Goal: Task Accomplishment & Management: Manage account settings

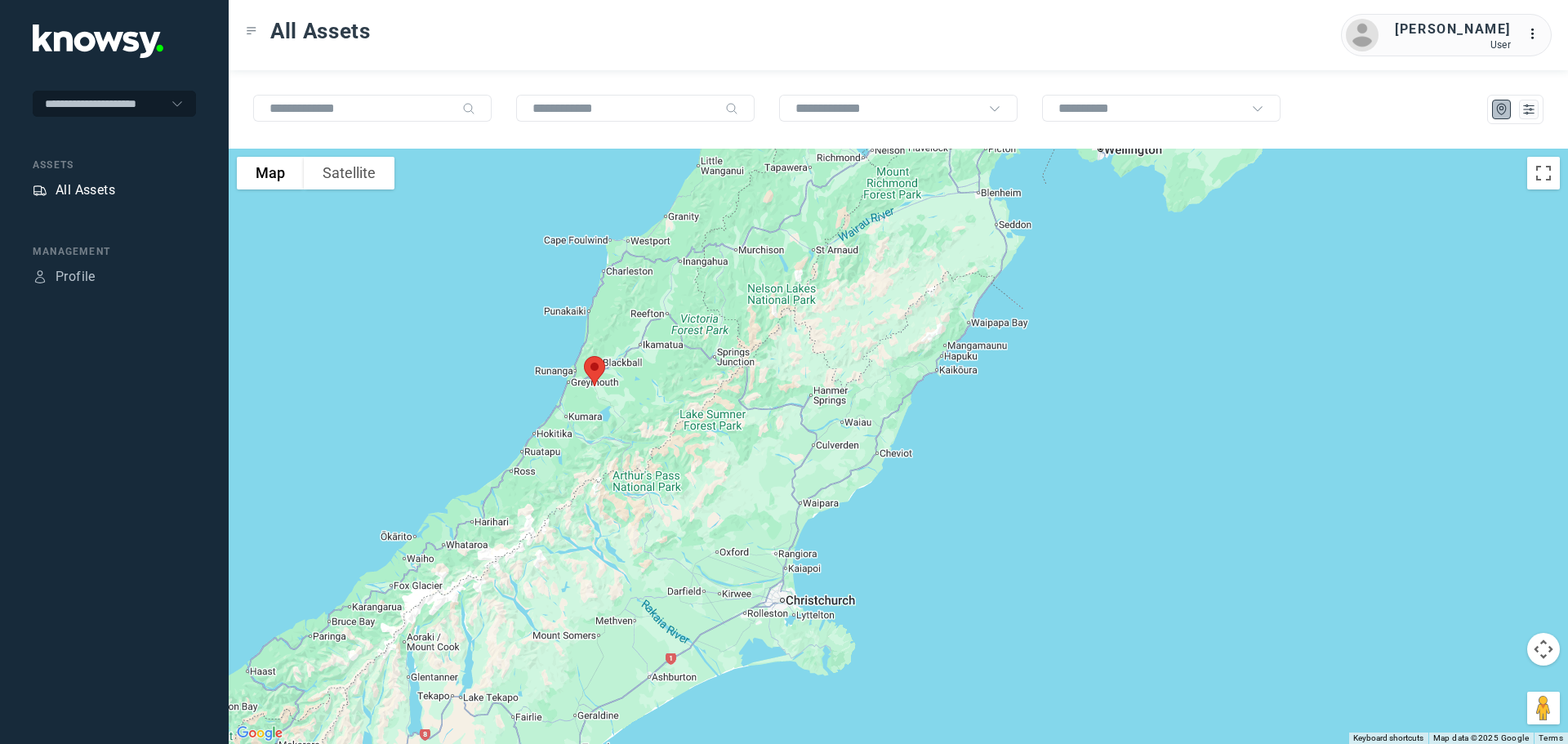
click at [94, 186] on div "All Assets" at bounding box center [85, 190] width 59 height 20
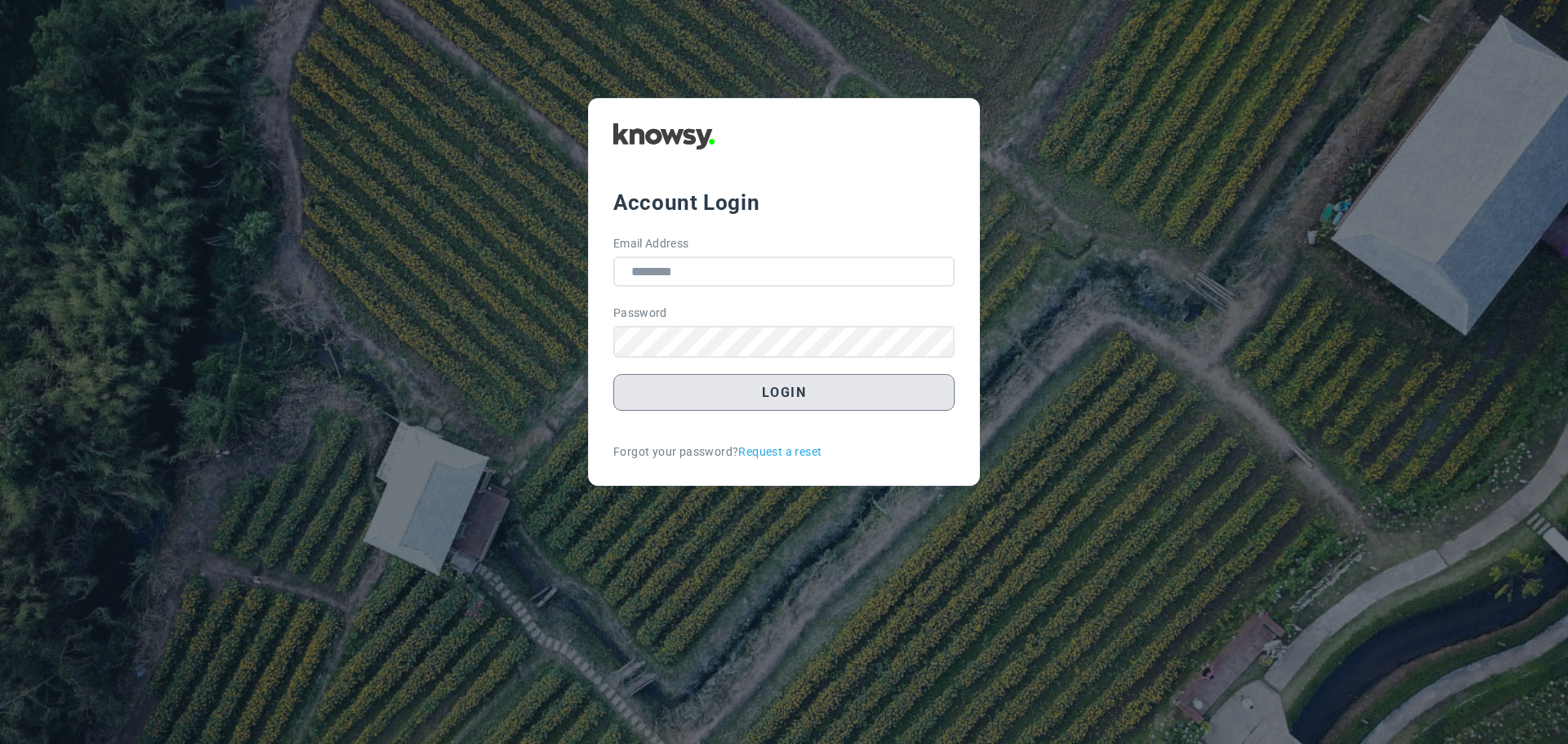
type input "**********"
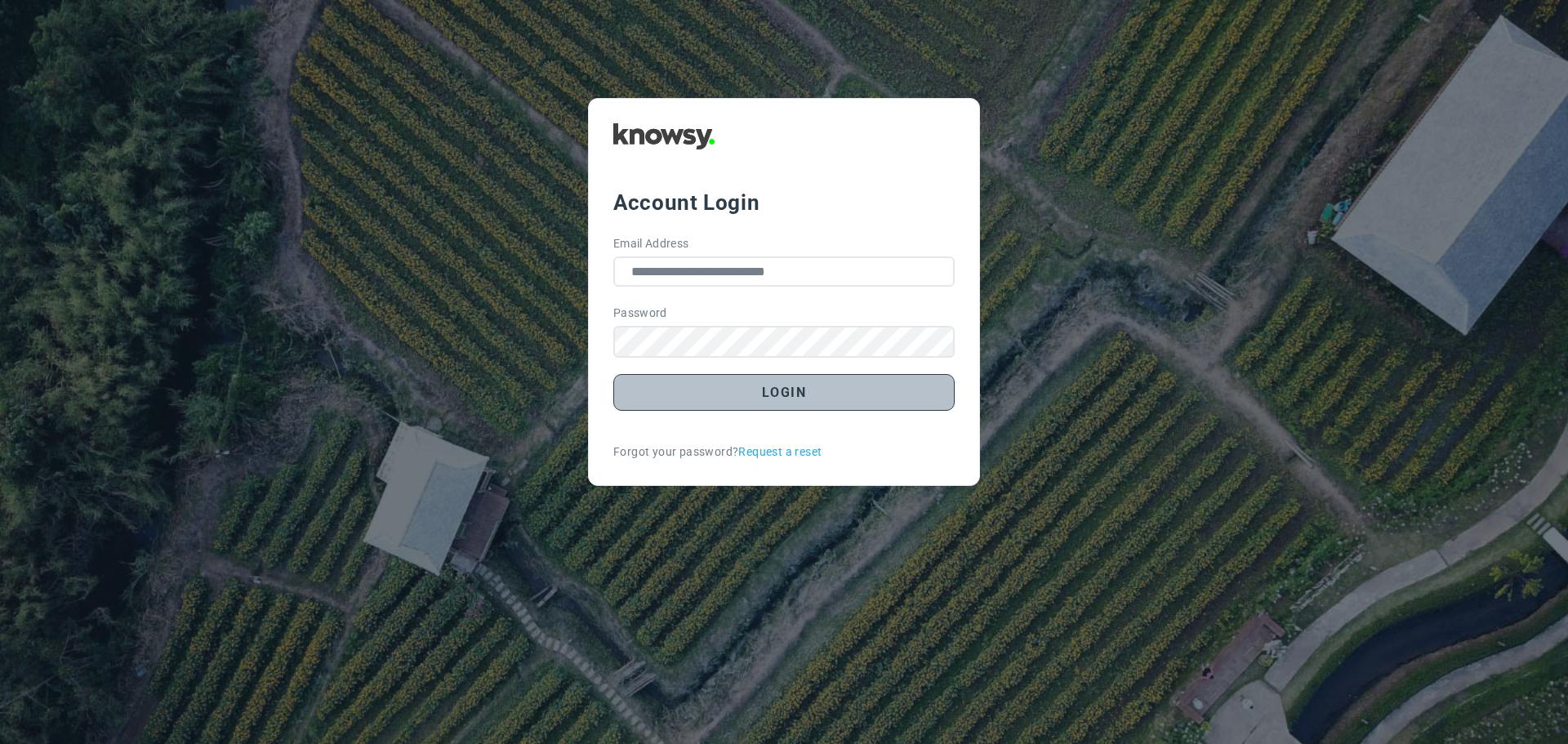
click at [799, 391] on button "Login" at bounding box center [784, 393] width 342 height 37
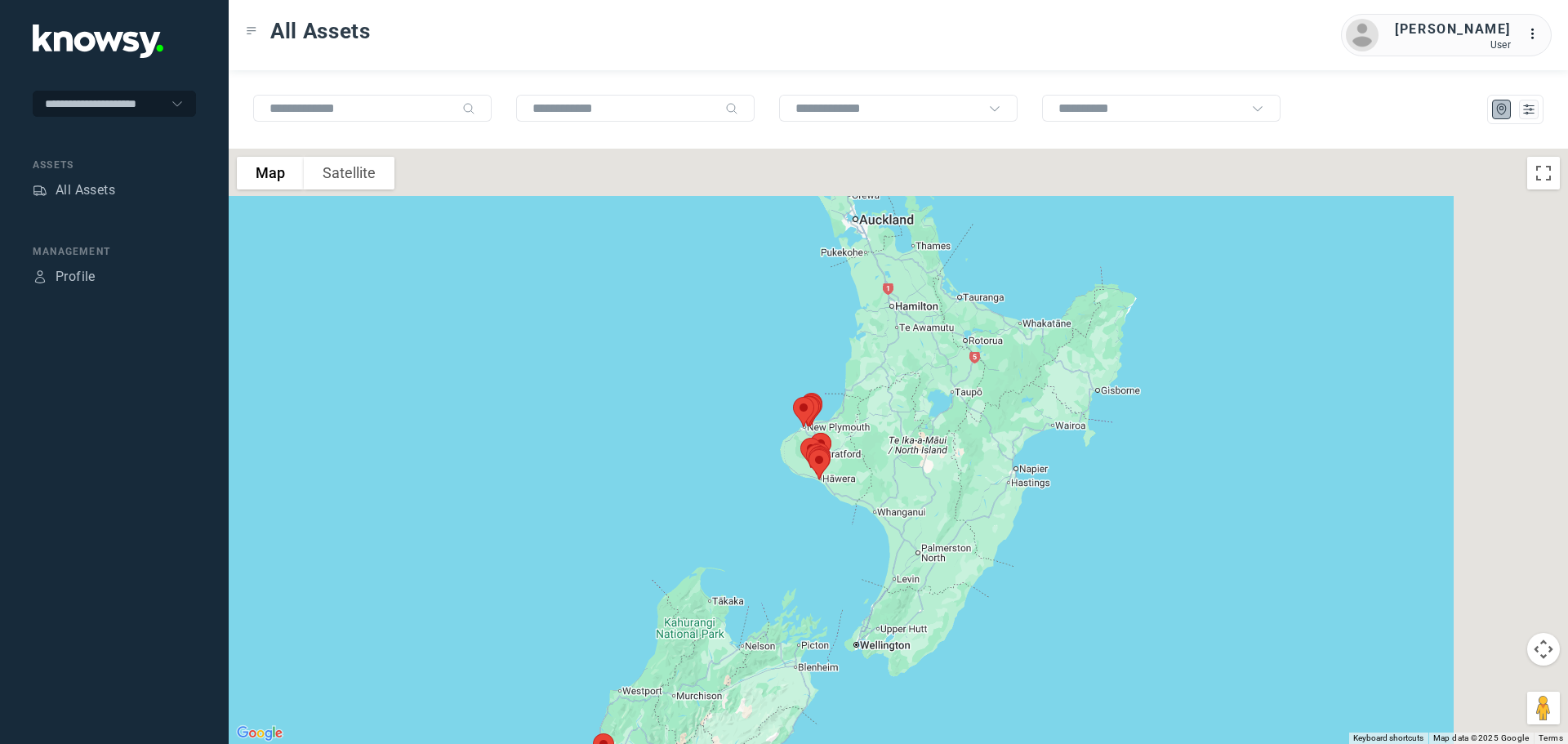
drag, startPoint x: 890, startPoint y: 428, endPoint x: 778, endPoint y: 492, distance: 129.0
click at [778, 492] on div at bounding box center [899, 446] width 1340 height 595
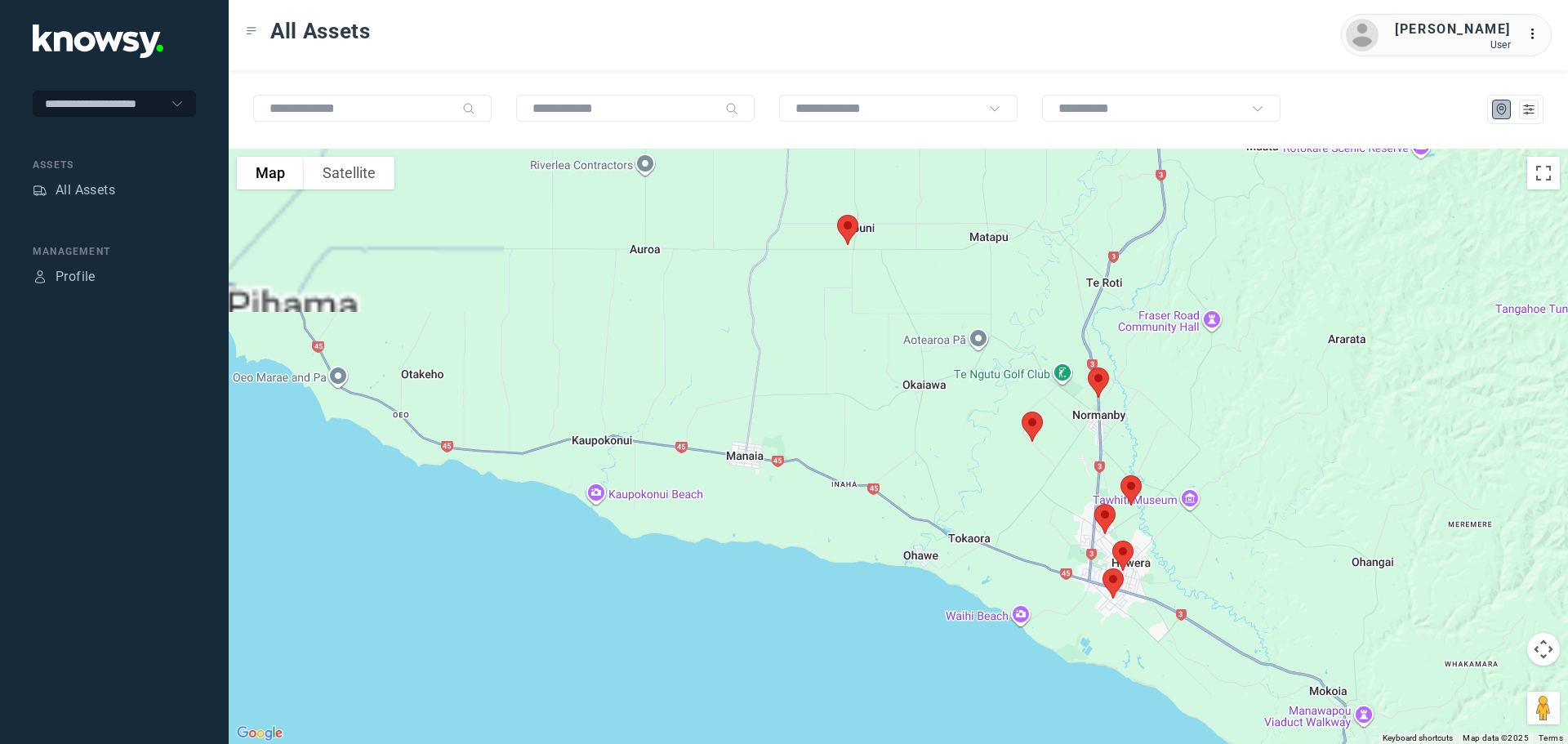
drag, startPoint x: 756, startPoint y: 230, endPoint x: 747, endPoint y: 518, distance: 288.1
click at [747, 522] on div at bounding box center [899, 446] width 1340 height 595
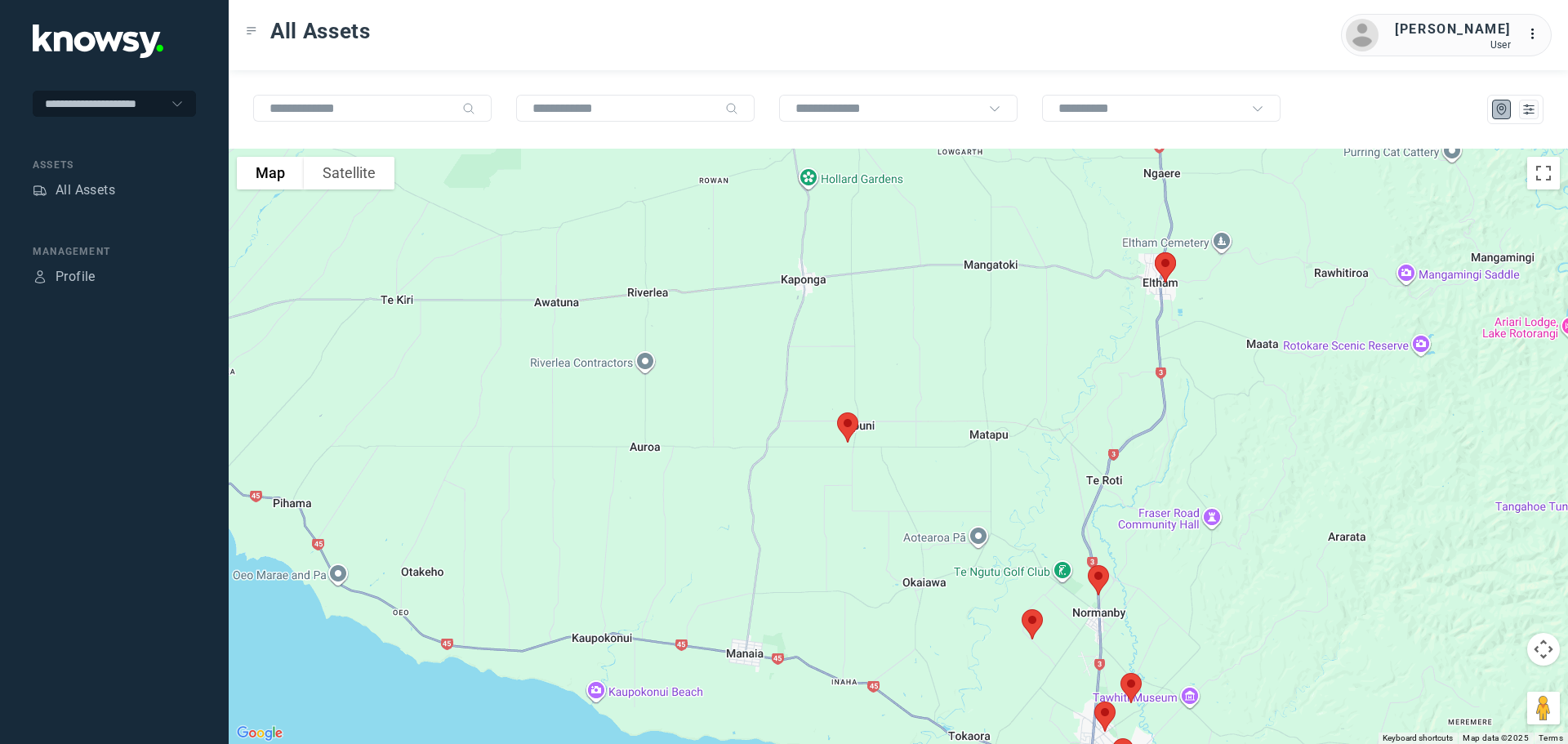
drag, startPoint x: 698, startPoint y: 466, endPoint x: 700, endPoint y: 564, distance: 98.0
click at [699, 564] on div at bounding box center [899, 446] width 1340 height 595
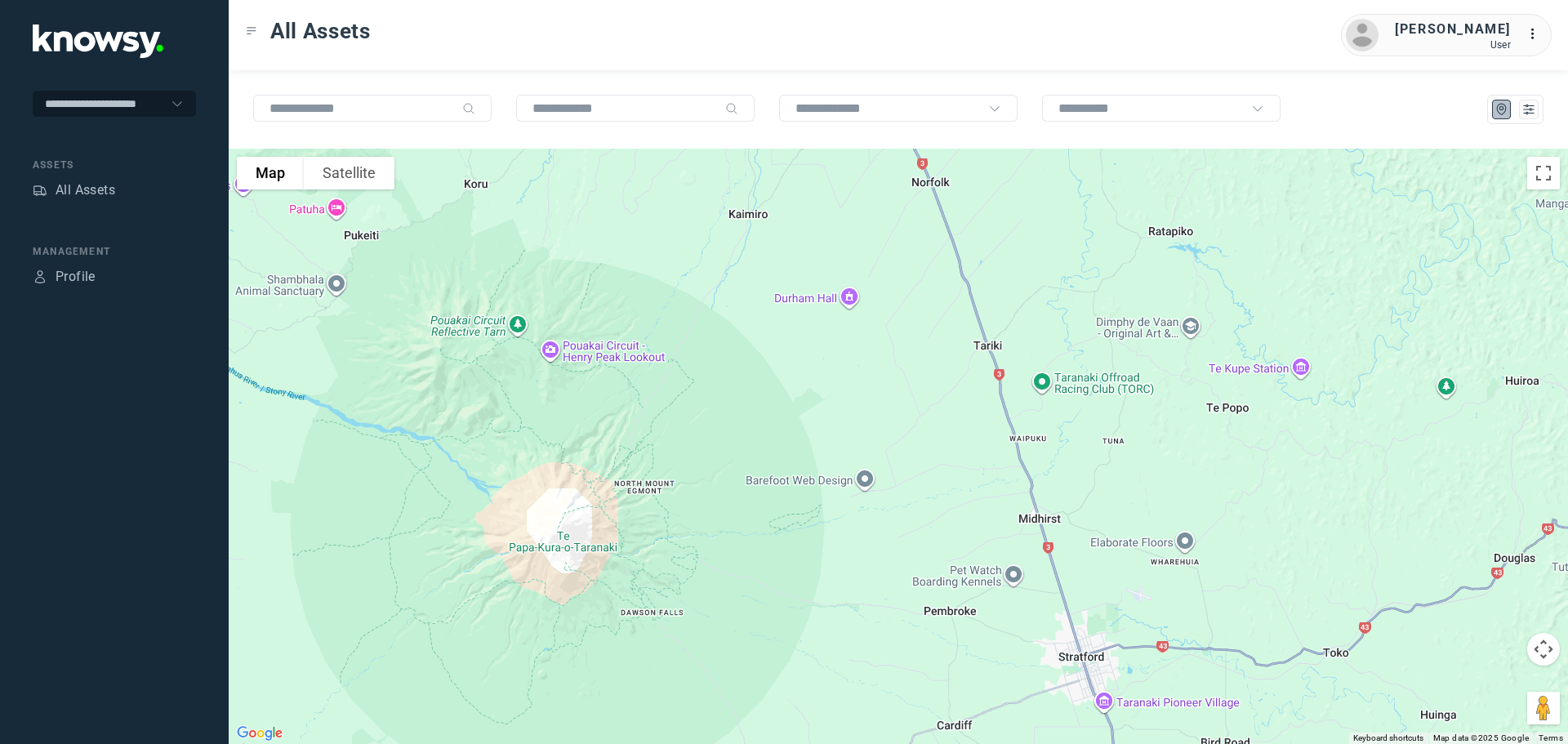
drag, startPoint x: 717, startPoint y: 567, endPoint x: 725, endPoint y: 611, distance: 44.7
click at [722, 614] on div at bounding box center [899, 446] width 1340 height 595
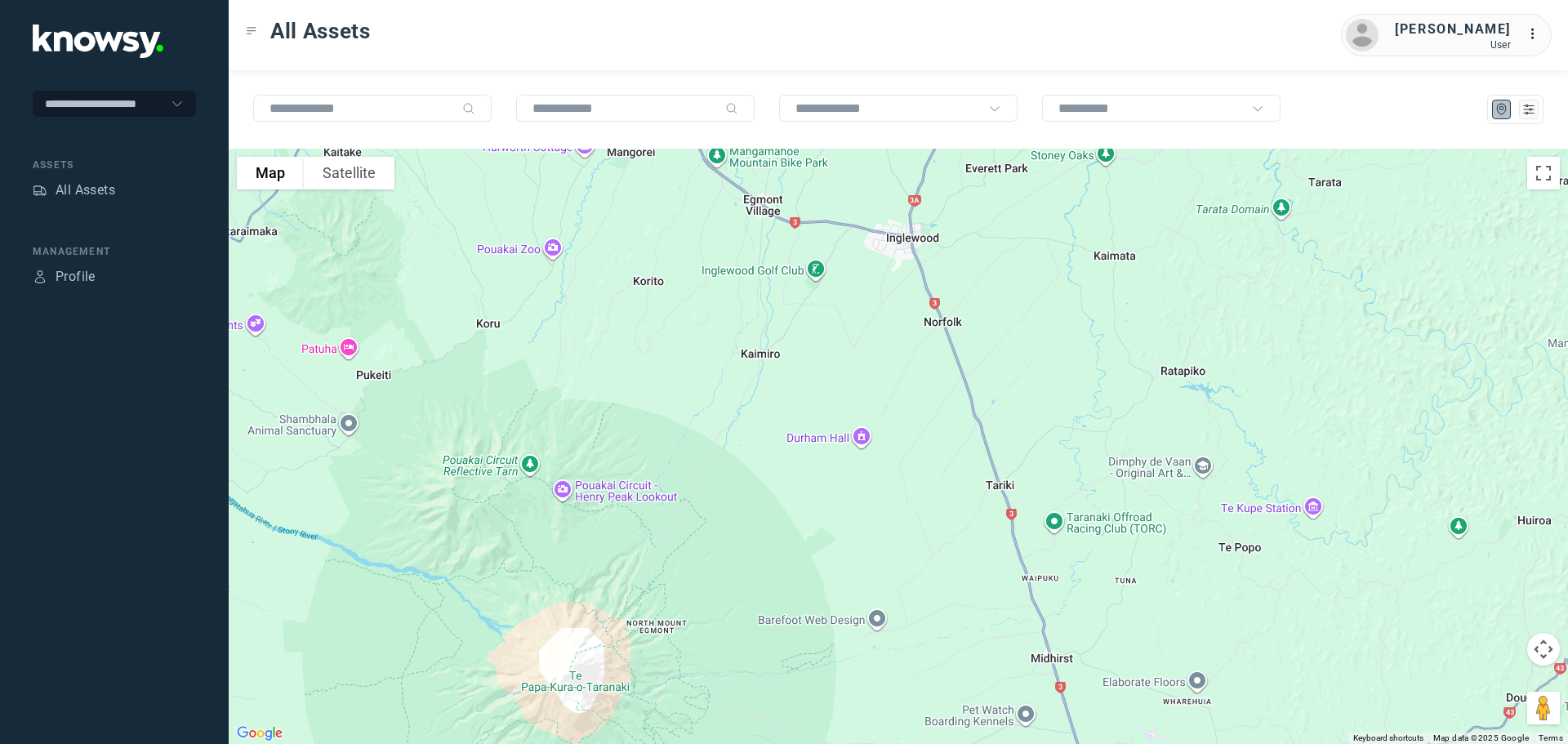
drag, startPoint x: 710, startPoint y: 453, endPoint x: 723, endPoint y: 593, distance: 140.6
click at [723, 593] on div at bounding box center [899, 446] width 1340 height 595
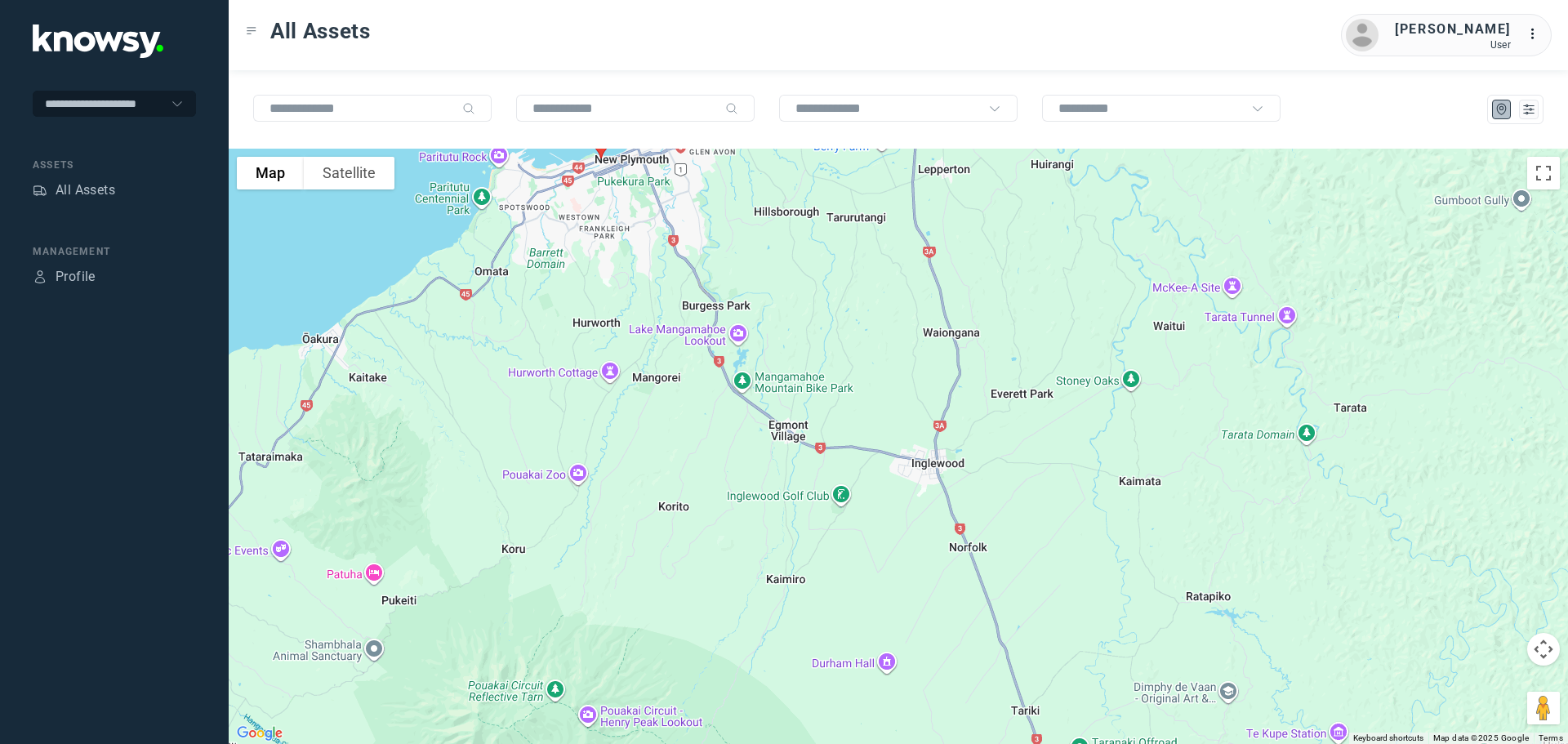
drag, startPoint x: 731, startPoint y: 625, endPoint x: 733, endPoint y: 644, distance: 19.1
click at [733, 644] on div at bounding box center [899, 446] width 1340 height 595
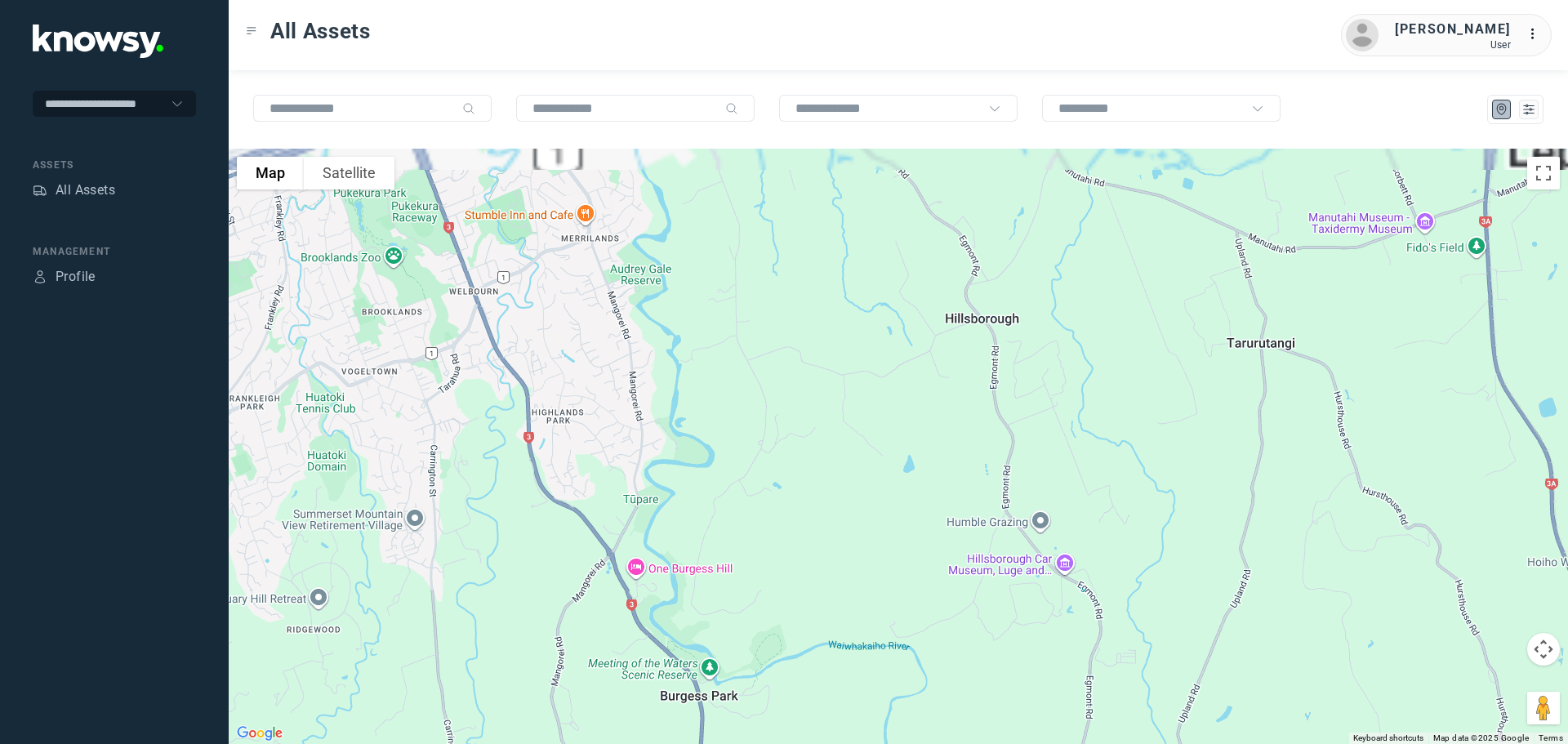
drag, startPoint x: 767, startPoint y: 478, endPoint x: 798, endPoint y: 667, distance: 191.5
click at [798, 667] on div at bounding box center [899, 446] width 1340 height 595
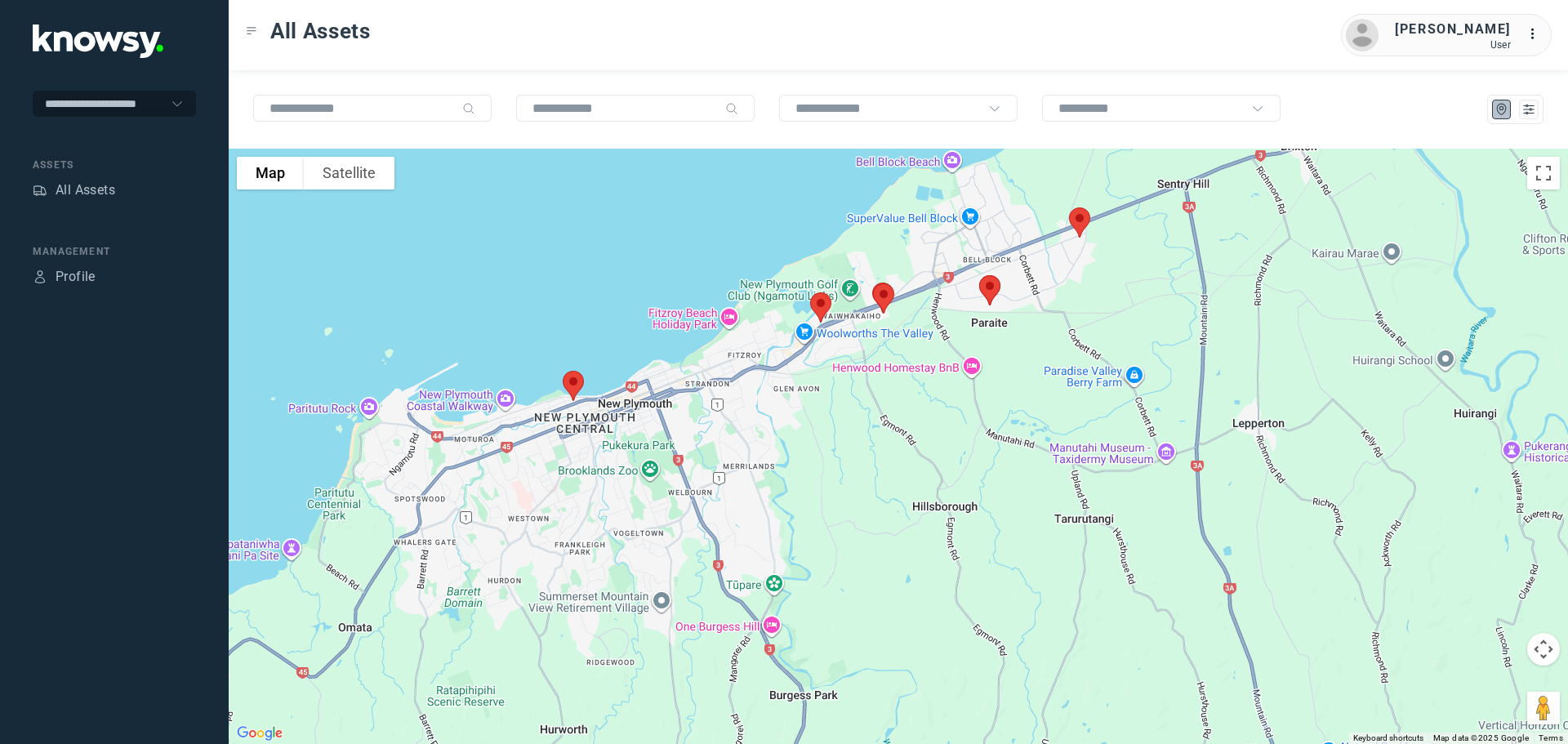
click at [885, 299] on img at bounding box center [884, 298] width 35 height 44
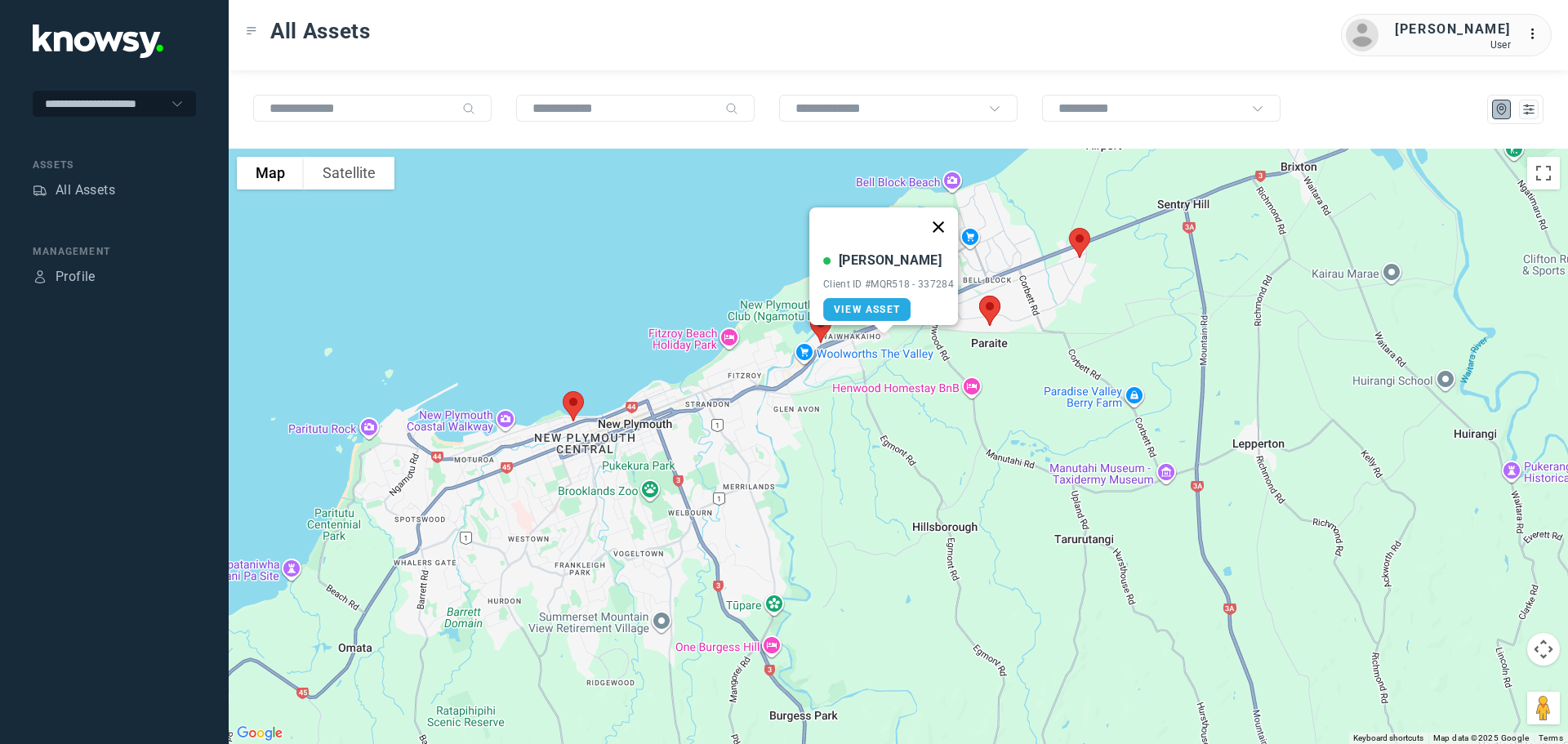
click at [943, 218] on button "Close" at bounding box center [938, 227] width 40 height 40
